Goal: Task Accomplishment & Management: Use online tool/utility

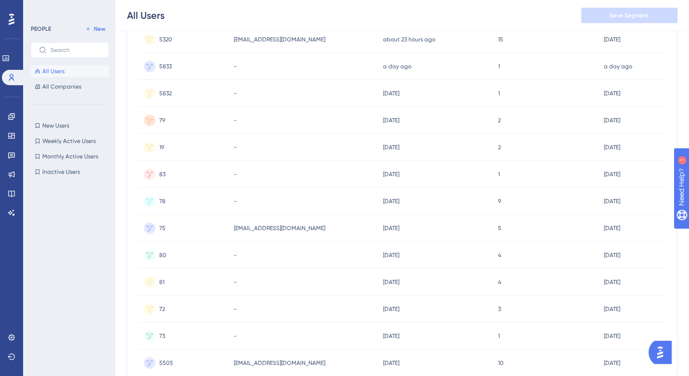
scroll to position [398, 0]
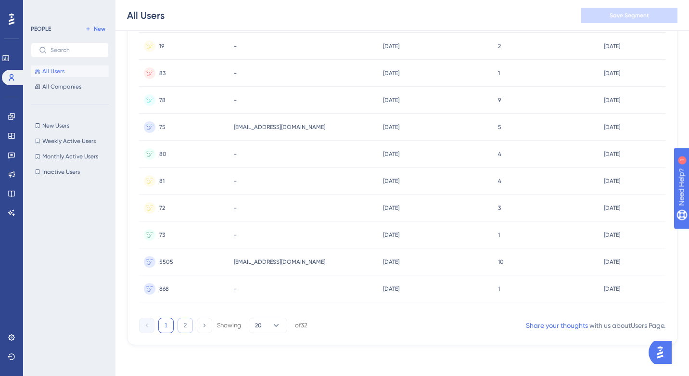
click at [183, 322] on button "2" at bounding box center [184, 324] width 15 height 15
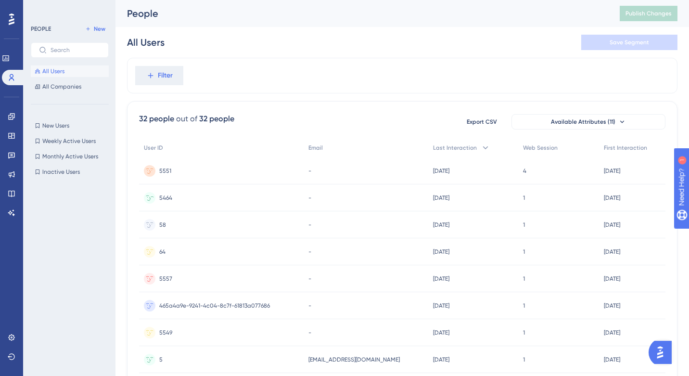
scroll to position [182, 0]
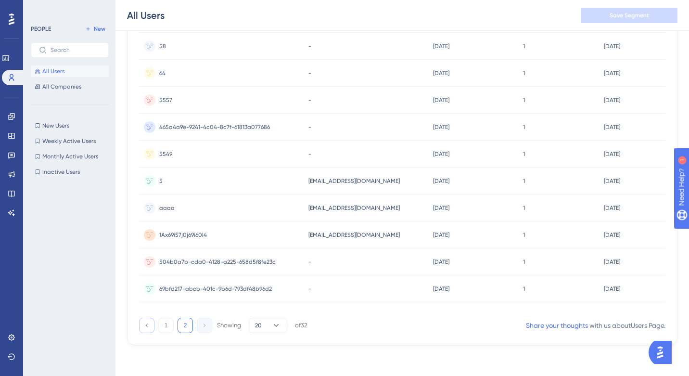
click at [152, 324] on button at bounding box center [146, 324] width 15 height 15
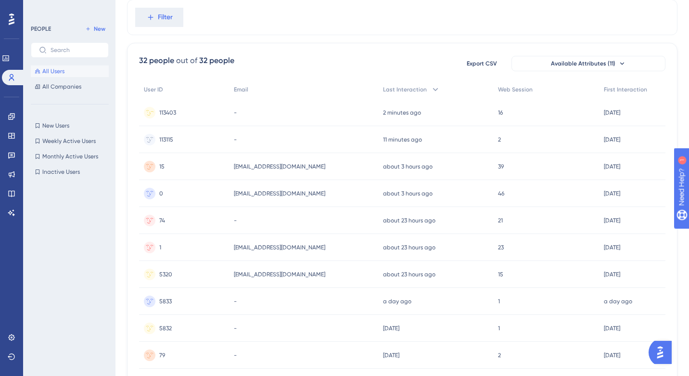
scroll to position [0, 0]
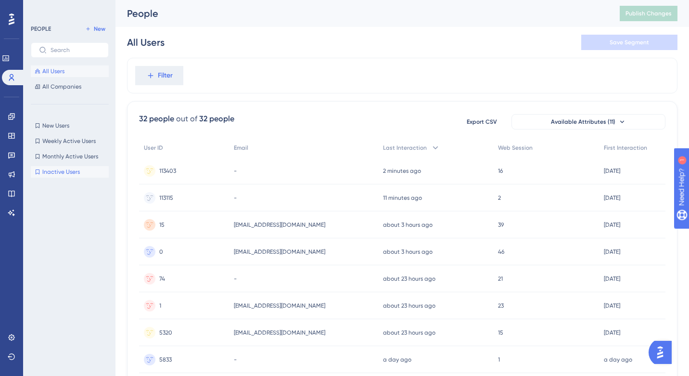
click at [66, 174] on span "Inactive Users" at bounding box center [61, 172] width 38 height 8
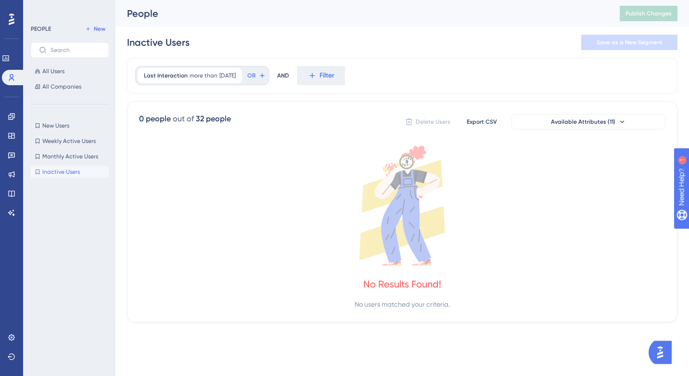
click at [70, 163] on div "New Users New Users Weekly Active Users Weekly Active Users Monthly Active User…" at bounding box center [70, 149] width 78 height 58
click at [68, 158] on span "Monthly Active Users" at bounding box center [70, 156] width 56 height 8
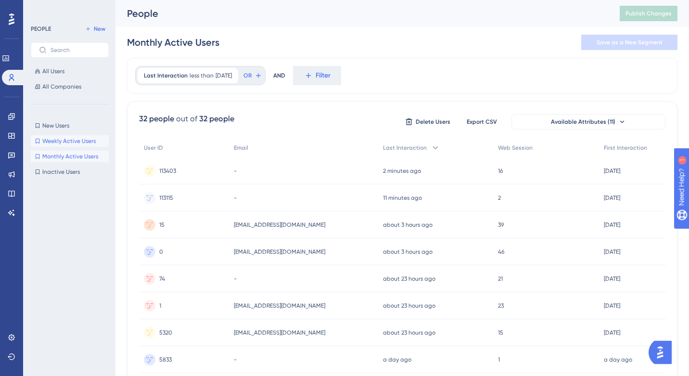
click at [67, 140] on span "Weekly Active Users" at bounding box center [68, 141] width 53 height 8
click at [56, 126] on span "New Users" at bounding box center [55, 126] width 27 height 8
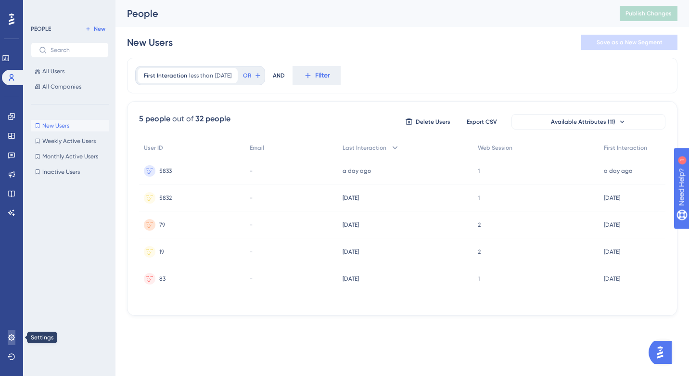
click at [11, 336] on icon at bounding box center [11, 337] width 6 height 6
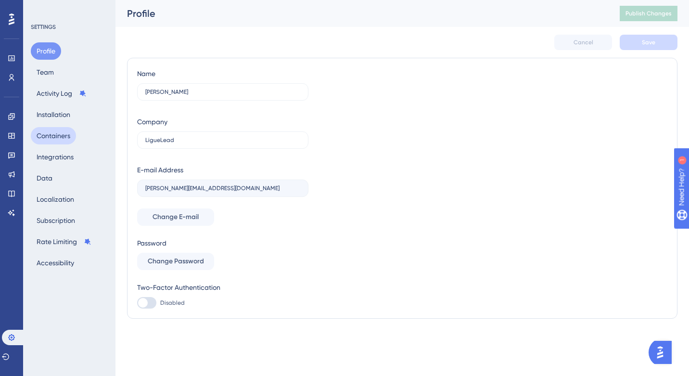
click at [58, 130] on button "Containers" at bounding box center [53, 135] width 45 height 17
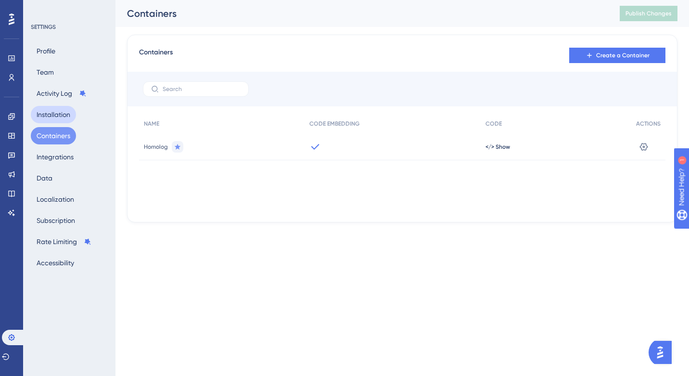
click at [53, 119] on button "Installation" at bounding box center [53, 114] width 45 height 17
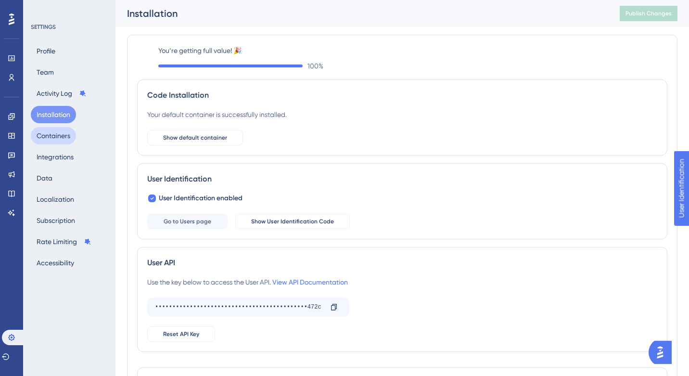
click at [55, 138] on button "Containers" at bounding box center [53, 135] width 45 height 17
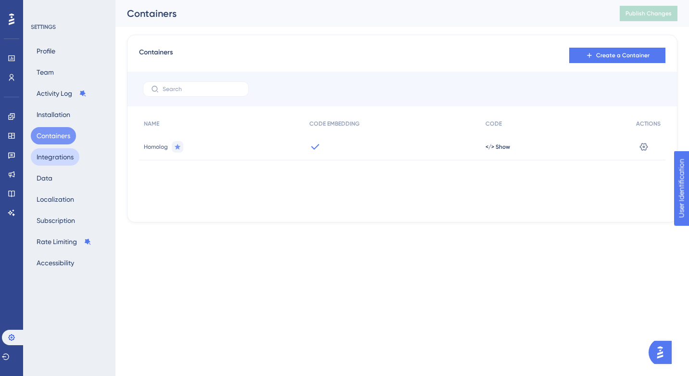
click at [56, 157] on button "Integrations" at bounding box center [55, 156] width 49 height 17
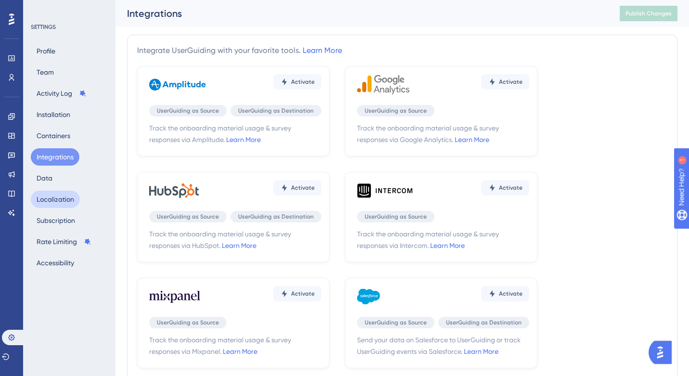
click at [50, 199] on button "Localization" at bounding box center [55, 198] width 49 height 17
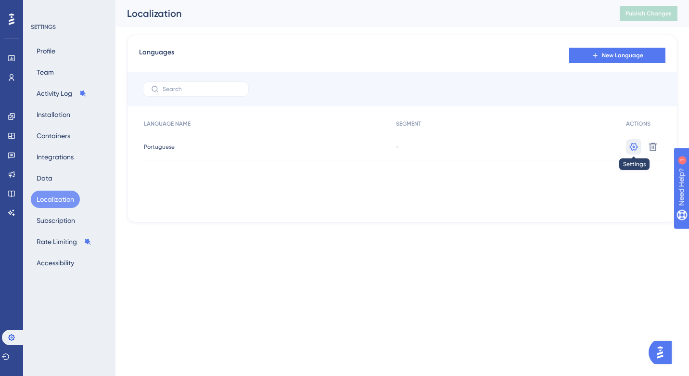
click at [632, 146] on icon at bounding box center [633, 146] width 8 height 8
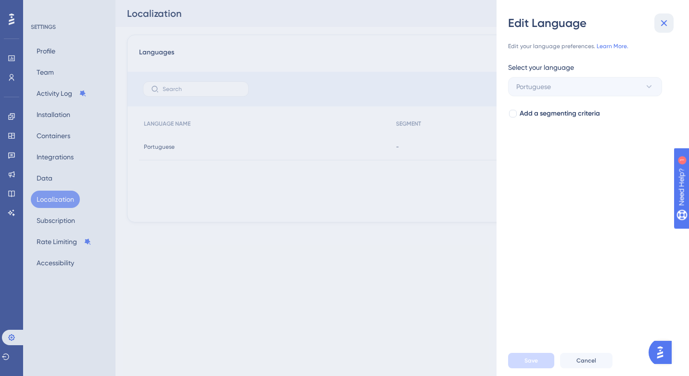
click at [661, 23] on icon at bounding box center [664, 23] width 12 height 12
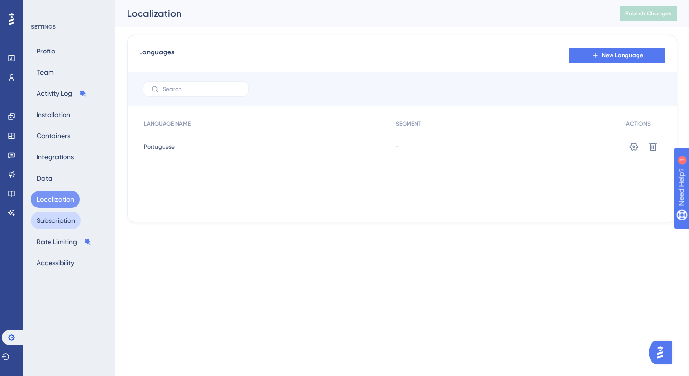
click at [71, 220] on button "Subscription" at bounding box center [56, 220] width 50 height 17
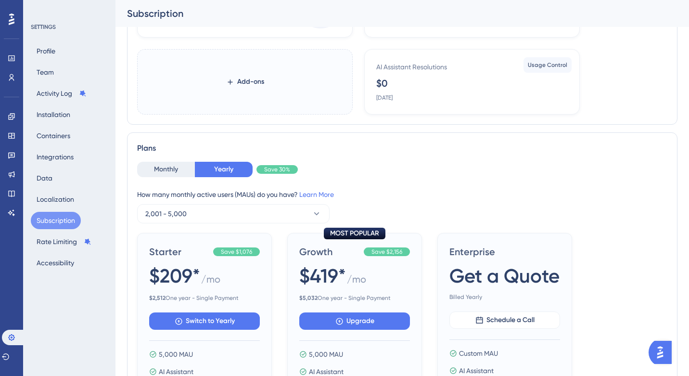
scroll to position [171, 0]
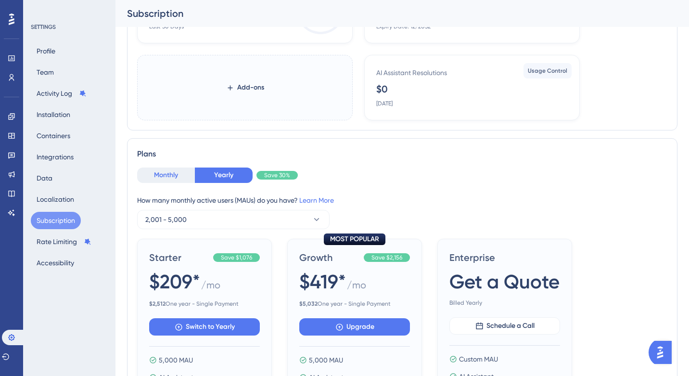
click at [171, 177] on button "Monthly" at bounding box center [166, 174] width 58 height 15
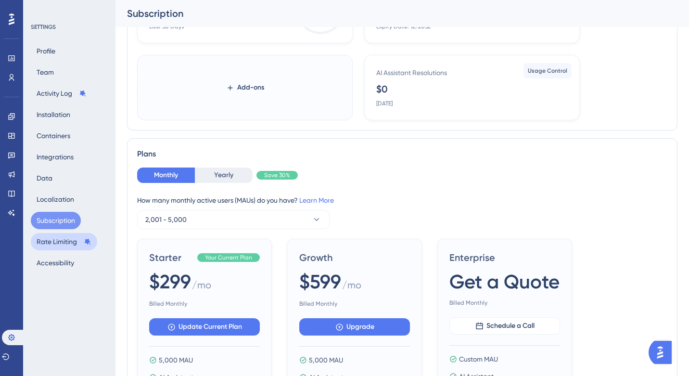
click at [61, 240] on button "Rate Limiting" at bounding box center [64, 241] width 66 height 17
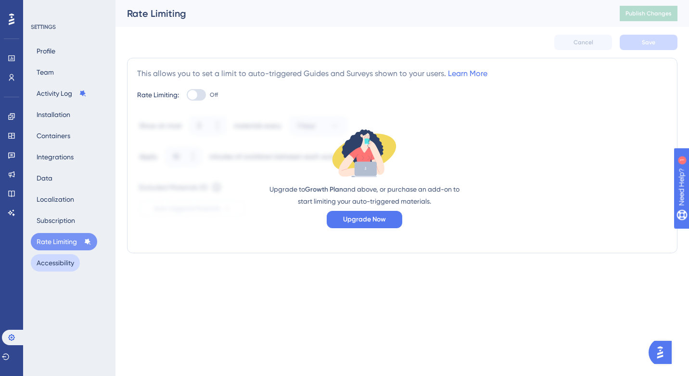
click at [65, 266] on button "Accessibility" at bounding box center [55, 262] width 49 height 17
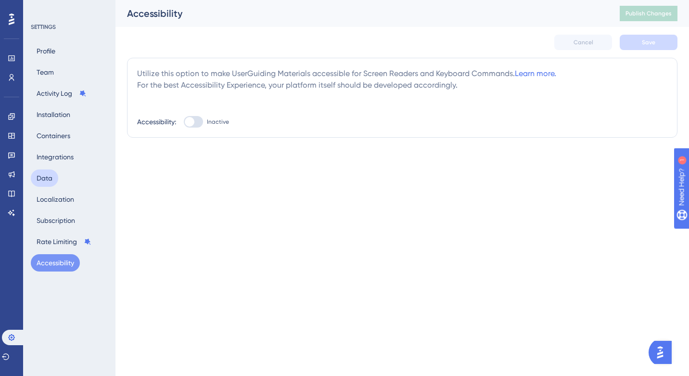
click at [48, 176] on button "Data" at bounding box center [44, 177] width 27 height 17
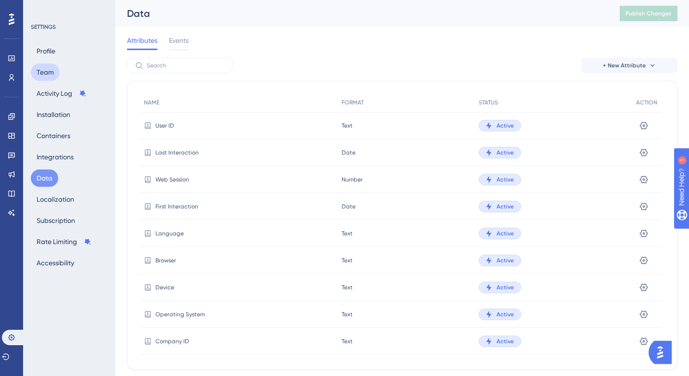
click at [50, 72] on button "Team" at bounding box center [45, 71] width 29 height 17
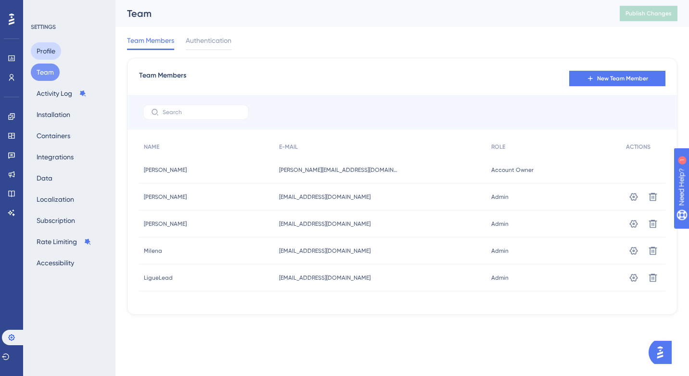
click at [47, 52] on button "Profile" at bounding box center [46, 50] width 30 height 17
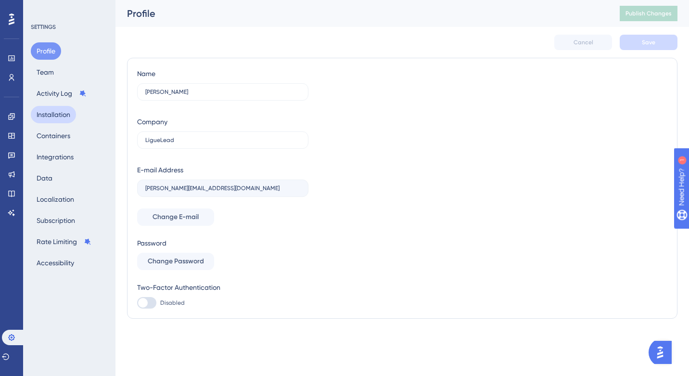
click at [63, 118] on button "Installation" at bounding box center [53, 114] width 45 height 17
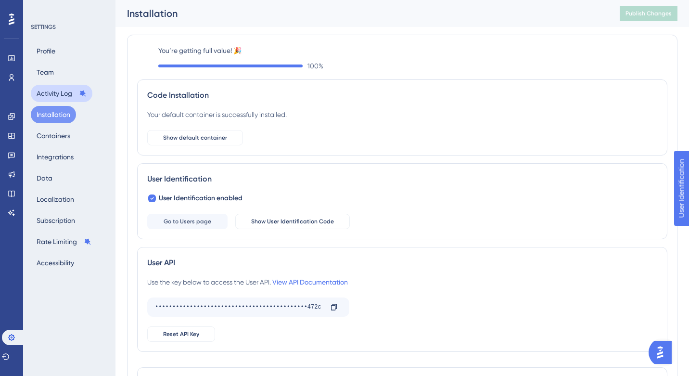
click at [50, 95] on button "Activity Log" at bounding box center [62, 93] width 62 height 17
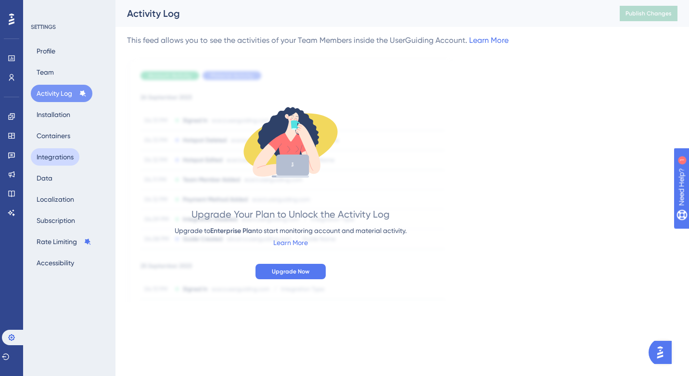
click at [56, 156] on button "Integrations" at bounding box center [55, 156] width 49 height 17
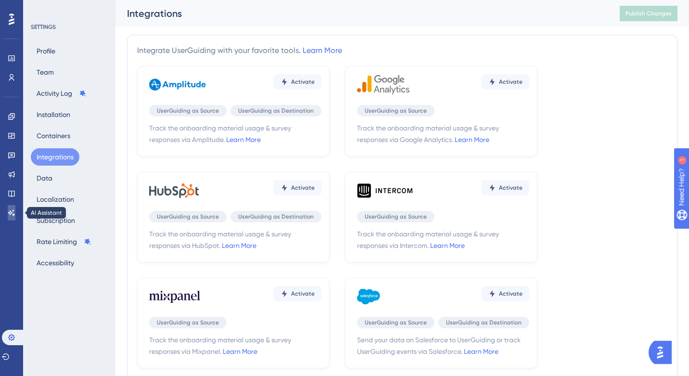
click at [12, 214] on icon at bounding box center [12, 213] width 8 height 8
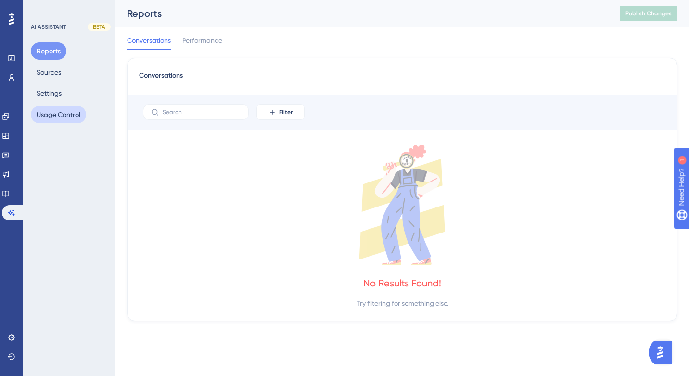
click at [66, 116] on button "Usage Control" at bounding box center [58, 114] width 55 height 17
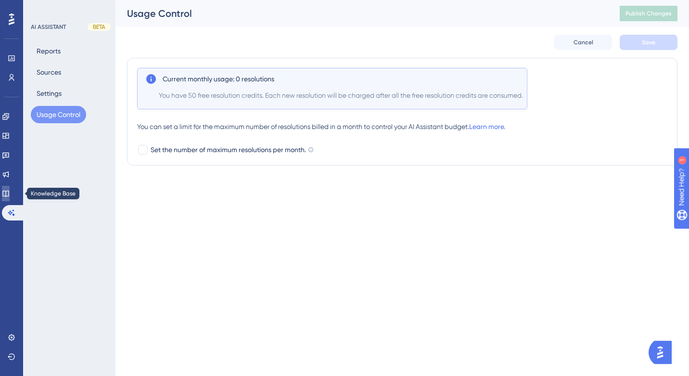
click at [10, 192] on icon at bounding box center [6, 193] width 8 height 8
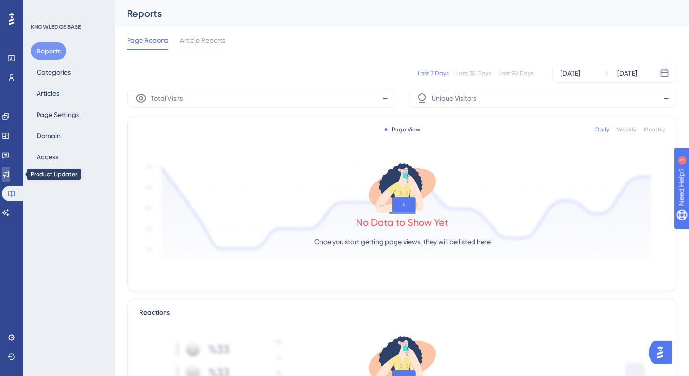
click at [10, 177] on icon at bounding box center [6, 174] width 8 height 8
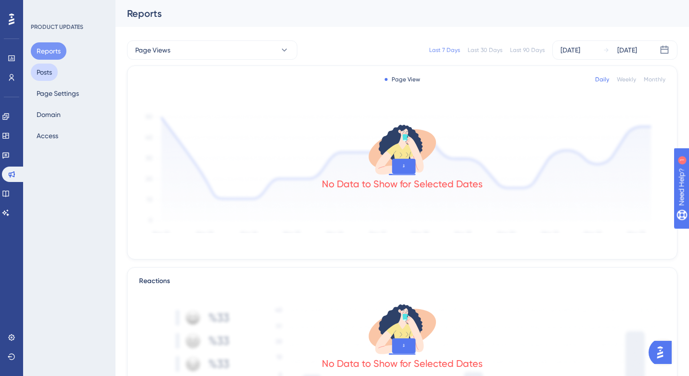
click at [52, 70] on button "Posts" at bounding box center [44, 71] width 27 height 17
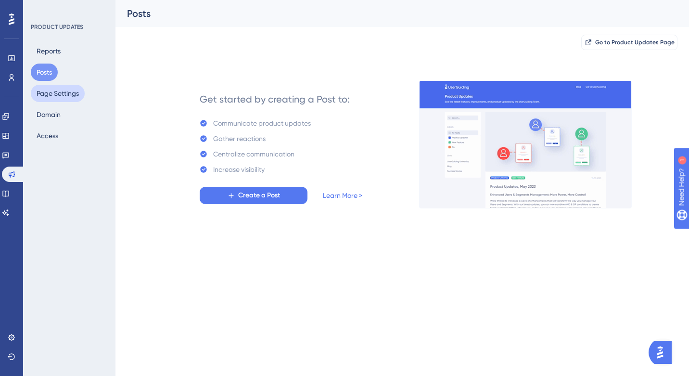
click at [62, 93] on button "Page Settings" at bounding box center [58, 93] width 54 height 17
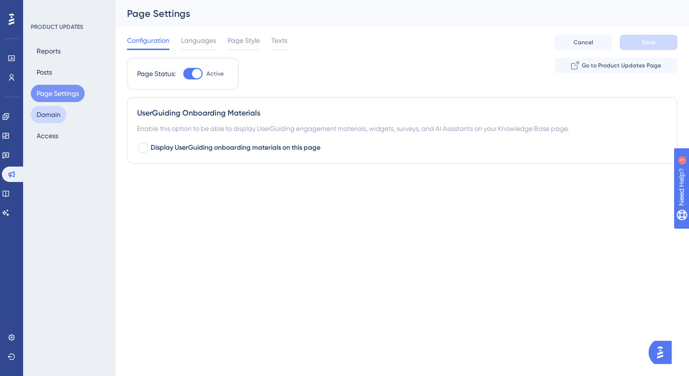
click at [50, 113] on button "Domain" at bounding box center [49, 114] width 36 height 17
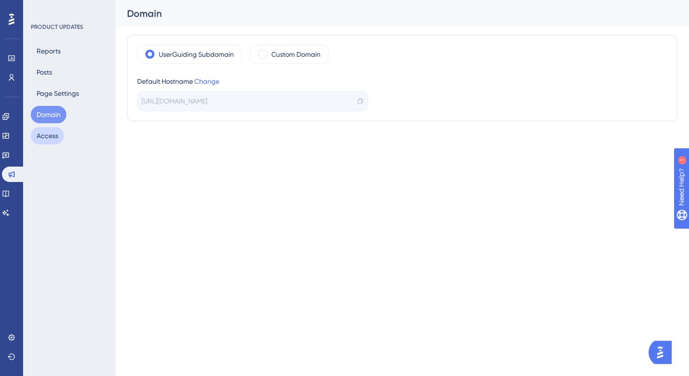
click at [48, 136] on button "Access" at bounding box center [47, 135] width 33 height 17
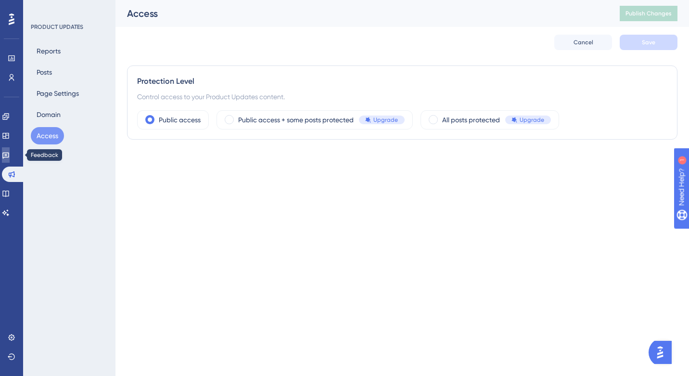
click at [10, 157] on icon at bounding box center [6, 155] width 8 height 8
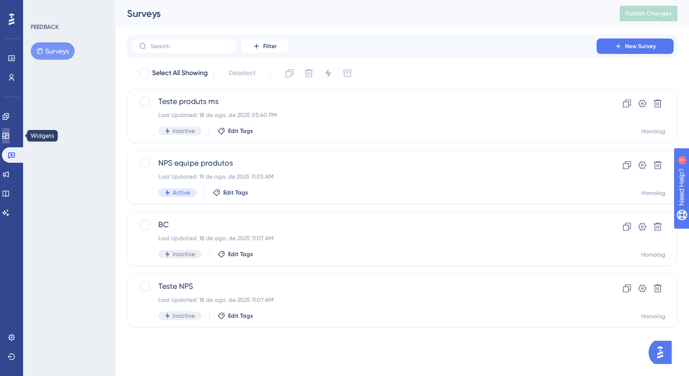
click at [10, 138] on icon at bounding box center [6, 136] width 8 height 8
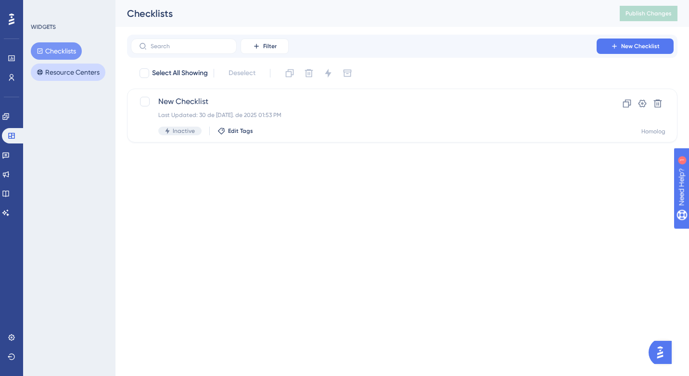
click at [68, 73] on button "Resource Centers" at bounding box center [68, 71] width 75 height 17
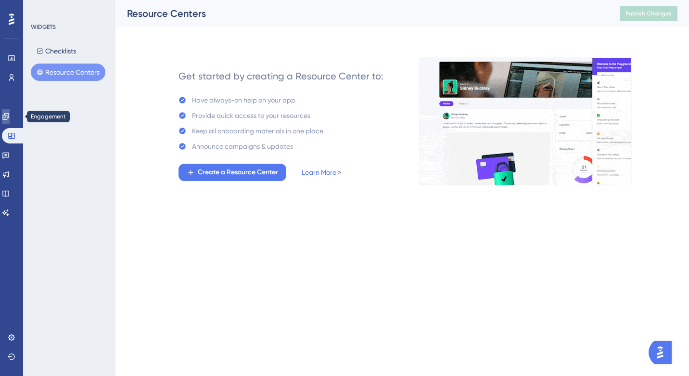
click at [10, 119] on icon at bounding box center [6, 117] width 8 height 8
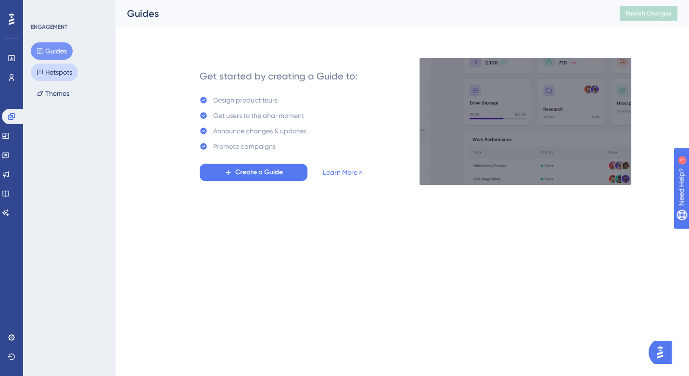
click at [53, 70] on button "Hotspots" at bounding box center [54, 71] width 47 height 17
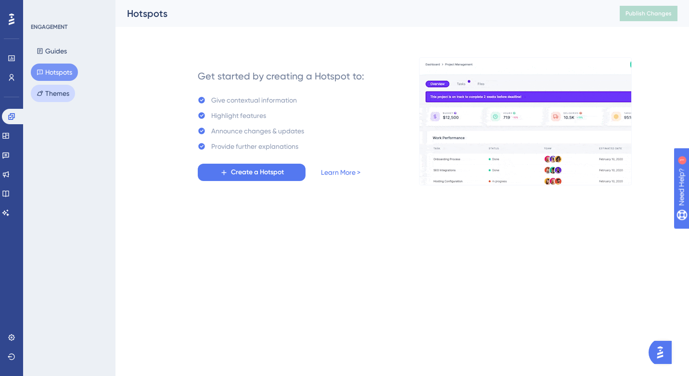
click at [59, 90] on button "Themes" at bounding box center [53, 93] width 44 height 17
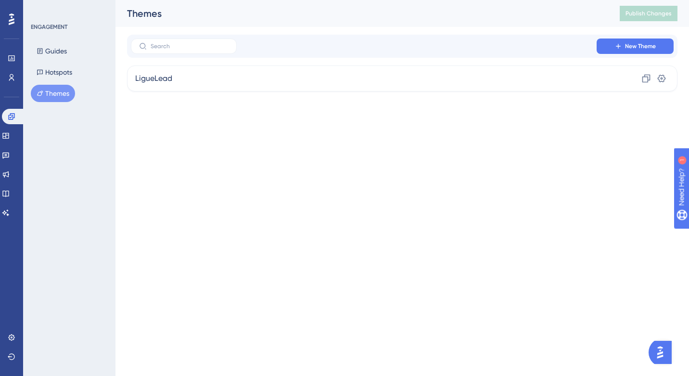
click at [55, 40] on div "ENGAGEMENT Guides Hotspots Themes" at bounding box center [70, 62] width 78 height 79
click at [55, 50] on button "Guides" at bounding box center [52, 50] width 42 height 17
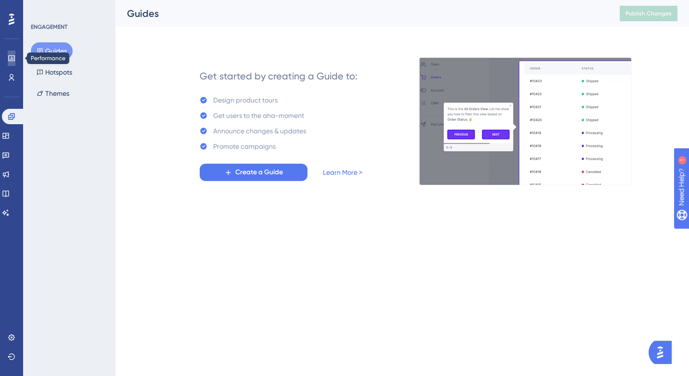
click at [11, 61] on icon at bounding box center [12, 58] width 8 height 8
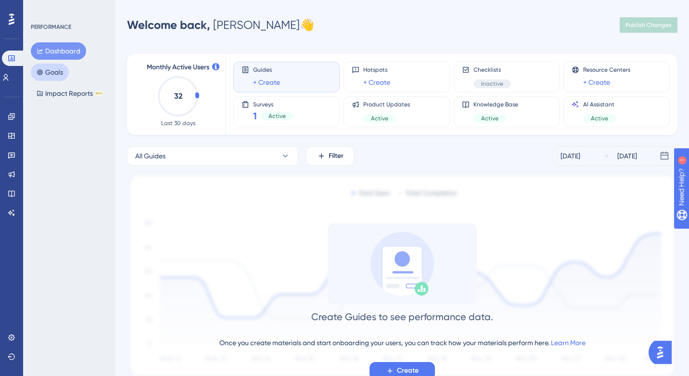
click at [50, 76] on button "Goals" at bounding box center [50, 71] width 38 height 17
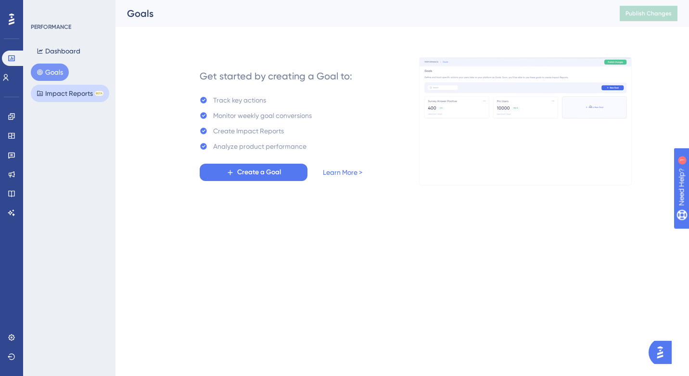
click at [56, 94] on button "Impact Reports BETA" at bounding box center [70, 93] width 78 height 17
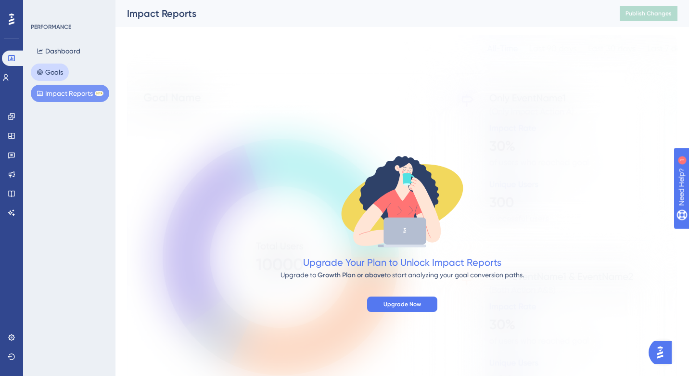
click at [53, 77] on button "Goals" at bounding box center [50, 71] width 38 height 17
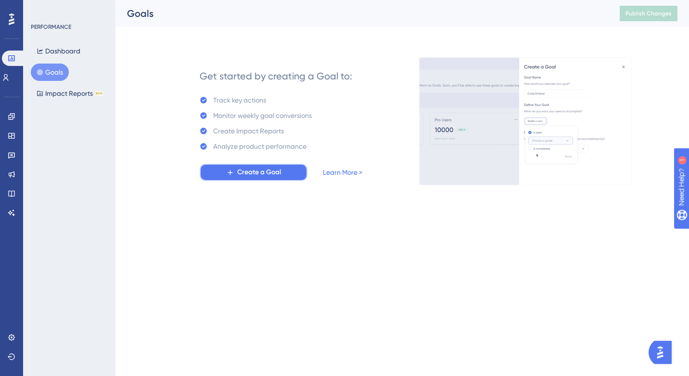
click at [244, 167] on span "Create a Goal" at bounding box center [259, 172] width 44 height 12
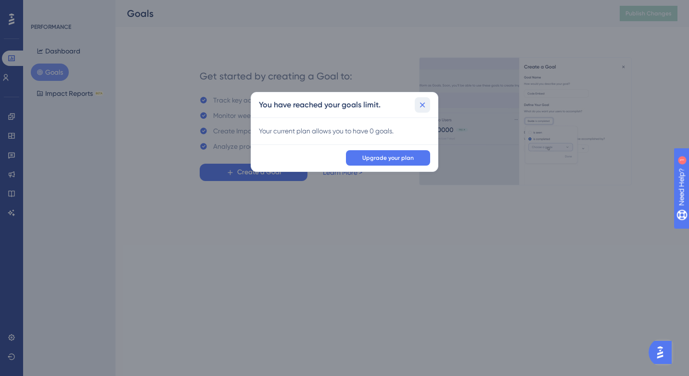
click at [426, 98] on button at bounding box center [422, 104] width 15 height 15
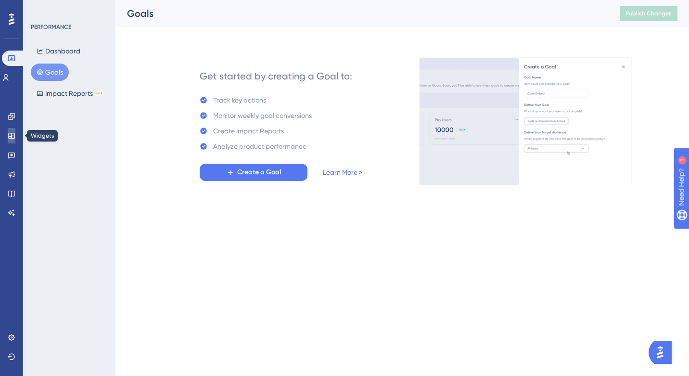
click at [13, 136] on icon at bounding box center [12, 136] width 8 height 8
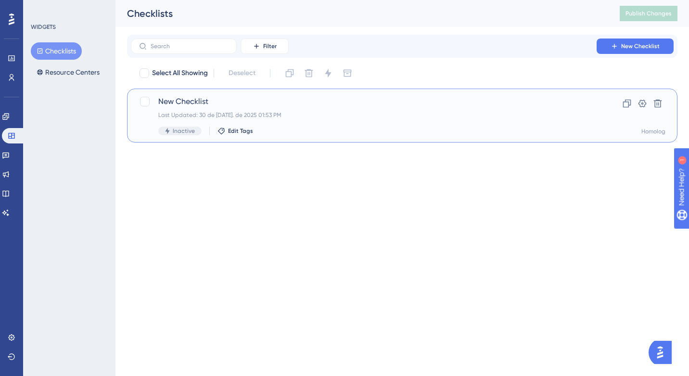
click at [245, 106] on span "New Checklist" at bounding box center [363, 102] width 411 height 12
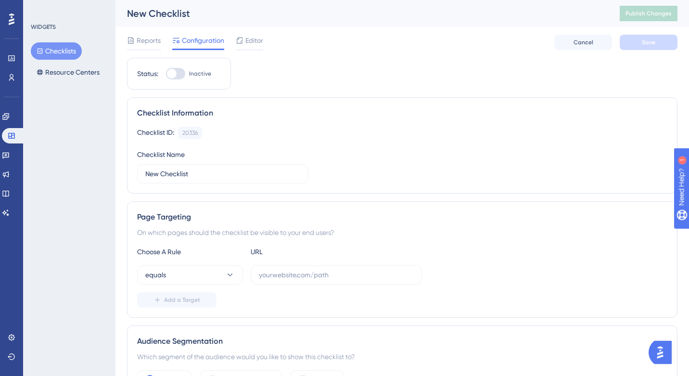
click at [161, 46] on div "Reports Configuration Editor" at bounding box center [195, 42] width 136 height 15
click at [250, 42] on span "Editor" at bounding box center [254, 41] width 18 height 12
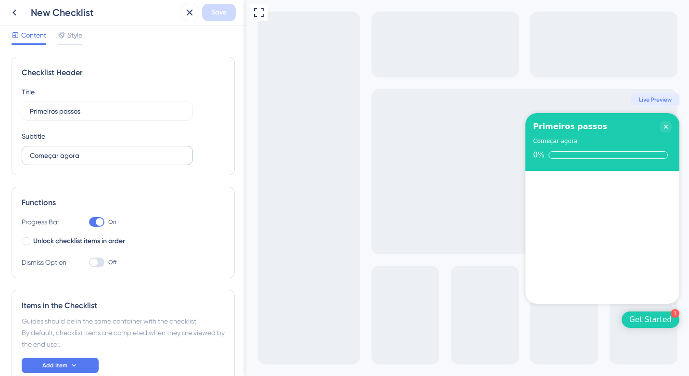
scroll to position [57, 0]
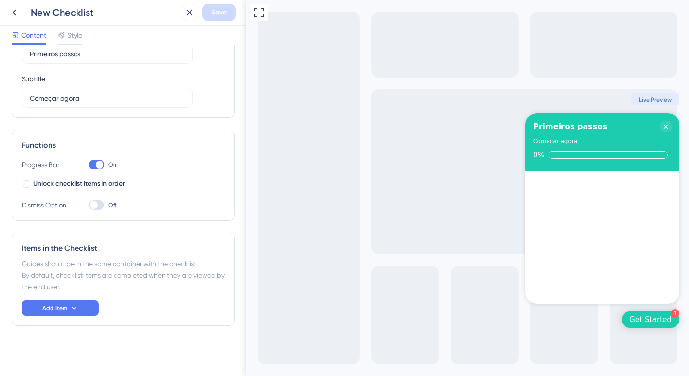
click at [61, 293] on div "Items in the Checklist Guides should be in the same container with the checklis…" at bounding box center [123, 278] width 223 height 93
click at [63, 300] on button "Add Item" at bounding box center [60, 307] width 77 height 15
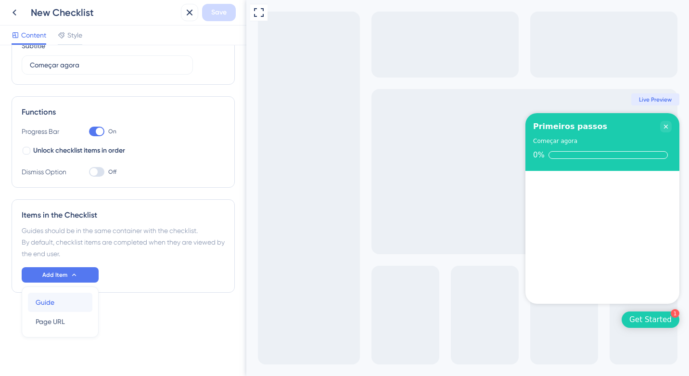
click at [63, 303] on div "Guide Guide" at bounding box center [60, 301] width 49 height 19
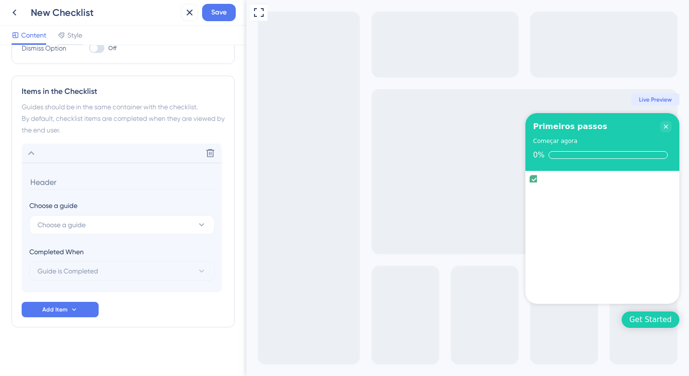
scroll to position [215, 0]
click at [104, 229] on button "Choose a guide" at bounding box center [121, 223] width 185 height 19
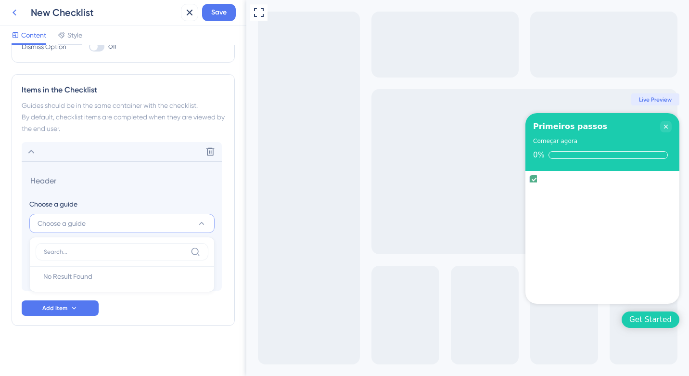
click at [16, 11] on icon at bounding box center [15, 13] width 12 height 12
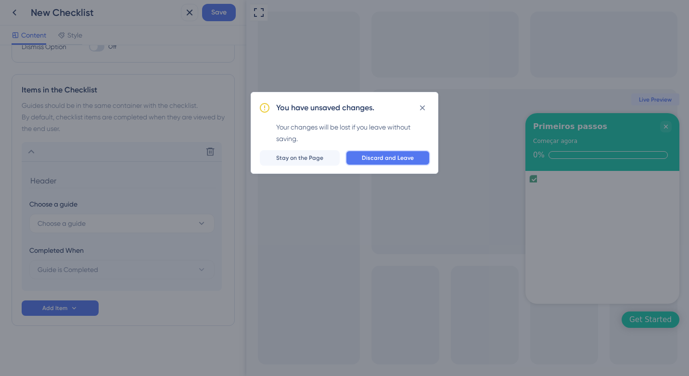
click at [377, 156] on span "Discard and Leave" at bounding box center [388, 158] width 52 height 8
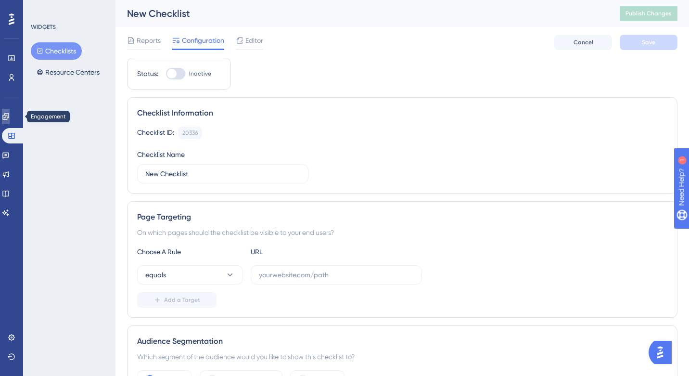
click at [10, 118] on icon at bounding box center [6, 117] width 8 height 8
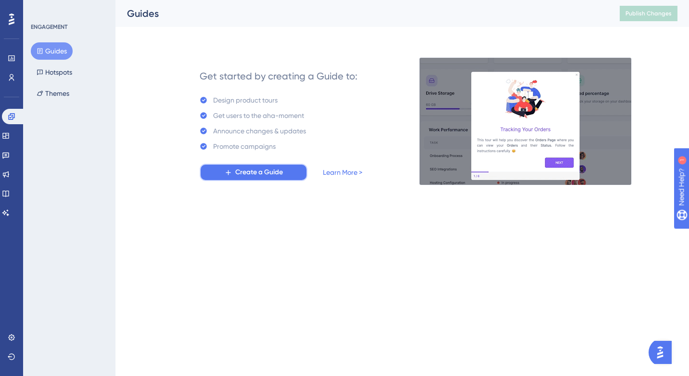
click at [279, 176] on span "Create a Guide" at bounding box center [259, 172] width 48 height 12
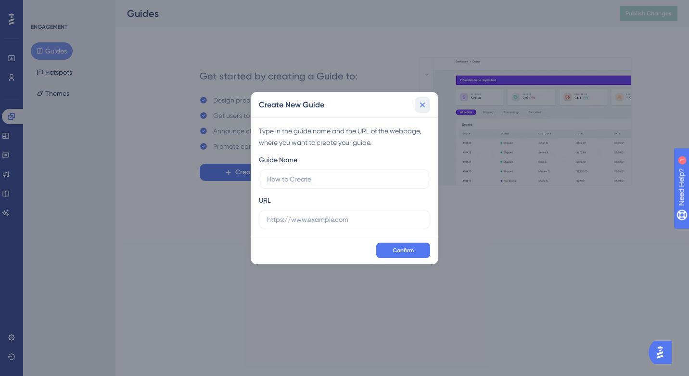
click at [428, 102] on button at bounding box center [422, 104] width 15 height 15
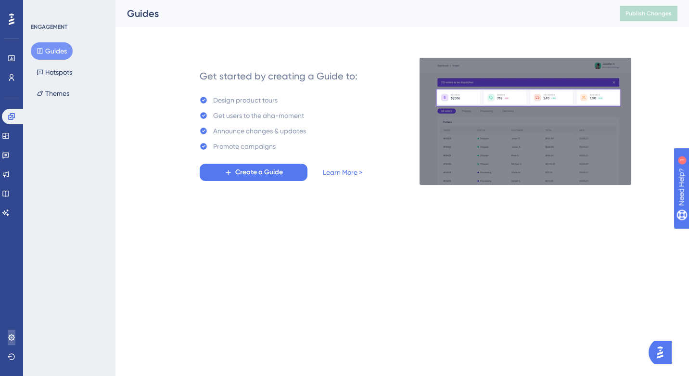
click at [13, 331] on link at bounding box center [12, 336] width 8 height 15
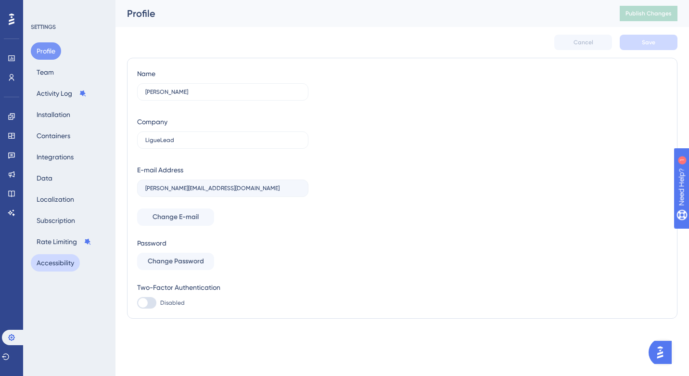
click at [67, 260] on button "Accessibility" at bounding box center [55, 262] width 49 height 17
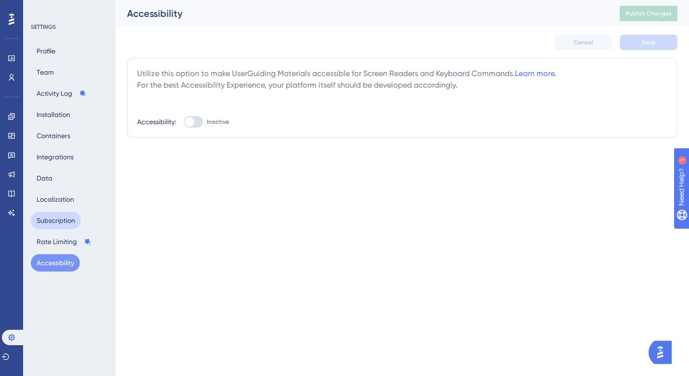
click at [57, 217] on button "Subscription" at bounding box center [56, 220] width 50 height 17
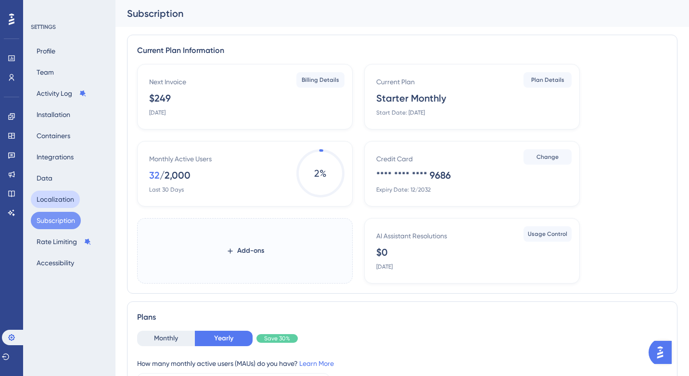
click at [57, 195] on button "Localization" at bounding box center [55, 198] width 49 height 17
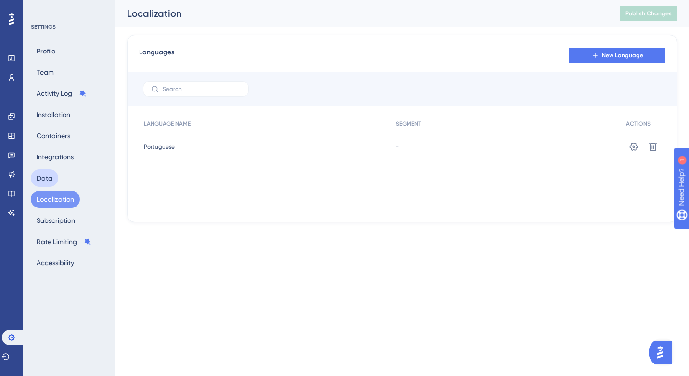
click at [51, 178] on button "Data" at bounding box center [44, 177] width 27 height 17
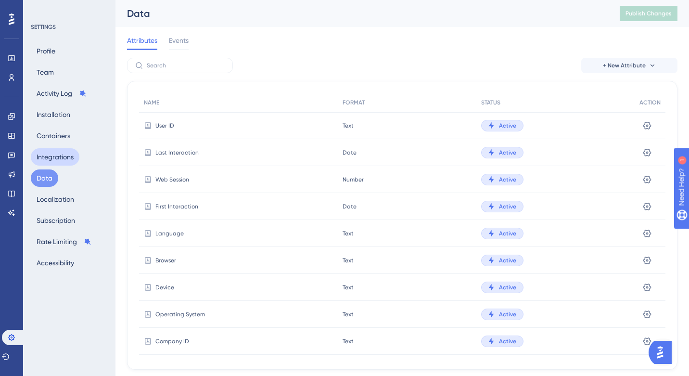
click at [56, 160] on button "Integrations" at bounding box center [55, 156] width 49 height 17
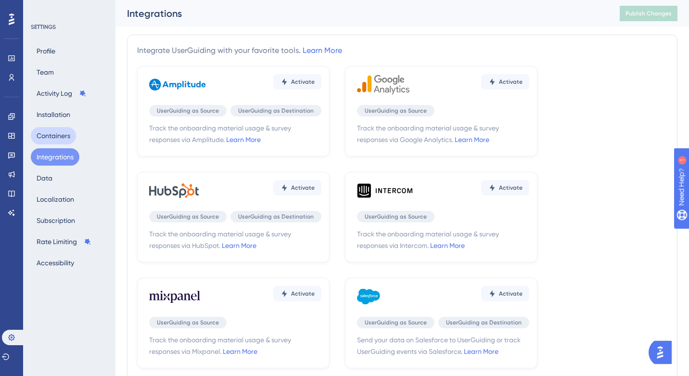
click at [59, 135] on button "Containers" at bounding box center [53, 135] width 45 height 17
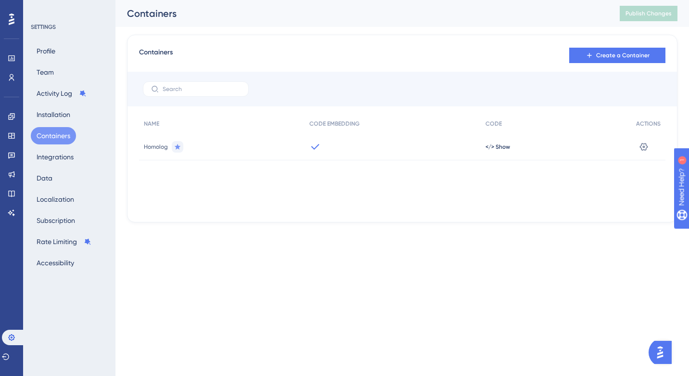
click at [56, 103] on div "Profile Team Activity Log Installation Containers Integrations Data Localizatio…" at bounding box center [70, 156] width 78 height 229
click at [54, 113] on button "Installation" at bounding box center [53, 114] width 45 height 17
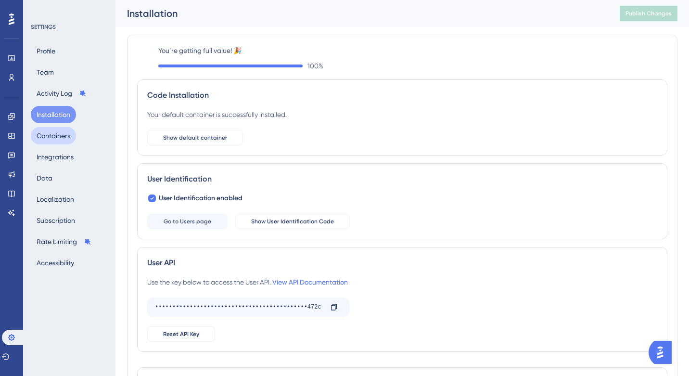
click at [51, 128] on button "Containers" at bounding box center [53, 135] width 45 height 17
